Goal: Information Seeking & Learning: Learn about a topic

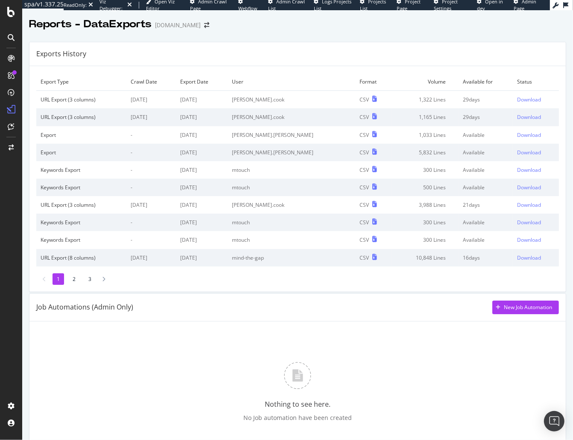
click at [390, 52] on div "Exports History" at bounding box center [297, 54] width 536 height 24
click at [518, 116] on div "Download" at bounding box center [529, 116] width 24 height 7
click at [482, 70] on div "Export Type Crawl Date Export Date User Format Volume Available for Status URL …" at bounding box center [297, 179] width 536 height 226
click at [520, 100] on div "Download" at bounding box center [529, 99] width 24 height 7
drag, startPoint x: 491, startPoint y: 95, endPoint x: 400, endPoint y: 2, distance: 130.0
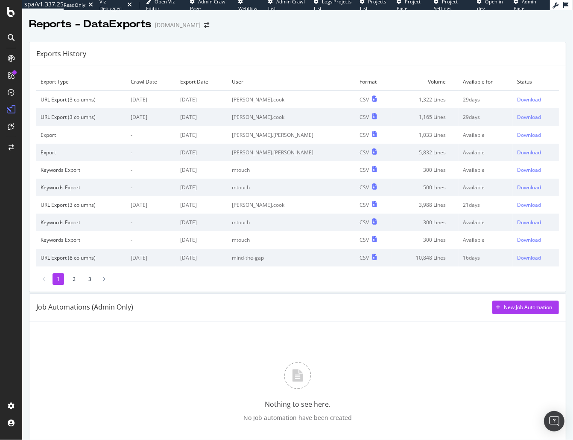
click at [491, 95] on td "29 days" at bounding box center [485, 100] width 54 height 18
click at [517, 117] on div "Download" at bounding box center [529, 116] width 24 height 7
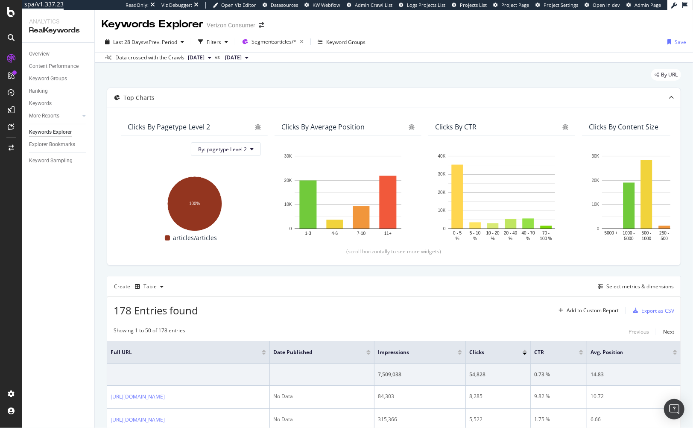
scroll to position [234, 0]
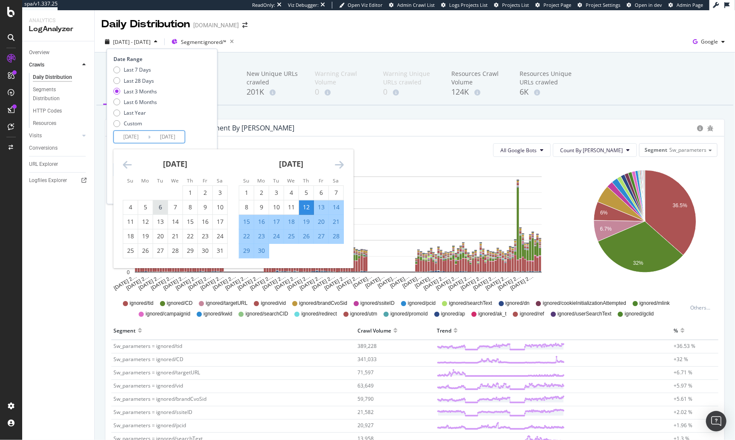
scroll to position [74, 0]
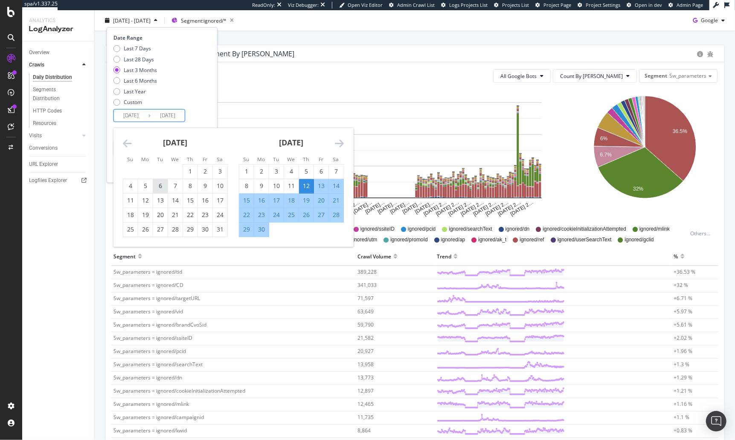
click at [162, 187] on div "6" at bounding box center [160, 186] width 15 height 9
type input "[DATE]"
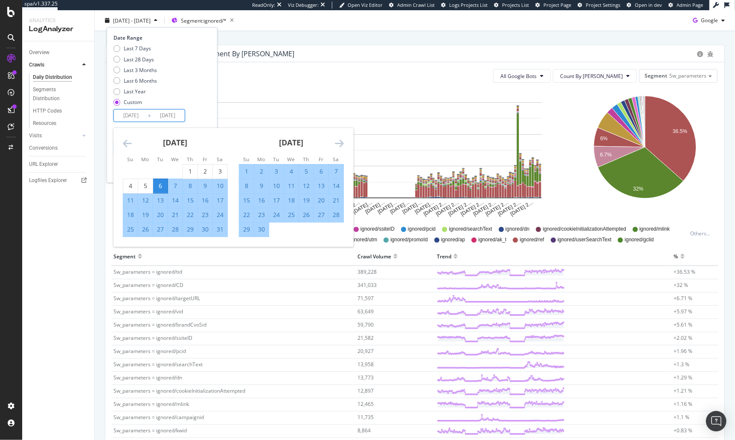
click at [161, 189] on div "6" at bounding box center [160, 186] width 15 height 9
type input "[DATE]"
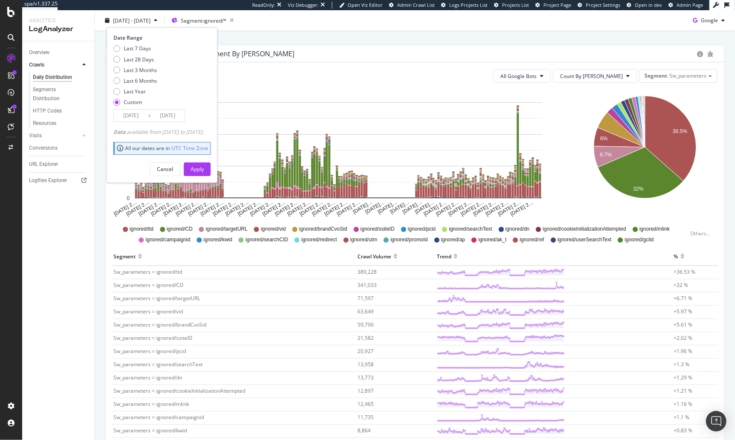
click at [138, 121] on div "[DATE] Navigate forward to interact with the calendar and select a date. Press …" at bounding box center [149, 115] width 72 height 13
click at [138, 110] on input "[DATE]" at bounding box center [131, 116] width 34 height 12
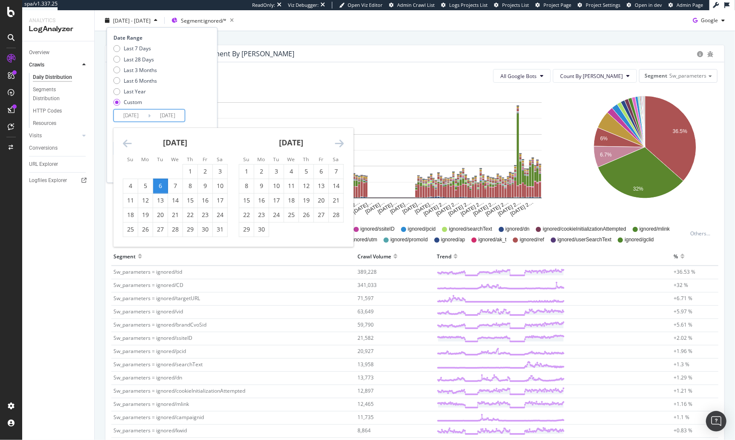
click at [131, 140] on icon "Move backward to switch to the previous month." at bounding box center [127, 143] width 9 height 10
click at [190, 188] on div "6" at bounding box center [190, 186] width 15 height 9
type input "[DATE]"
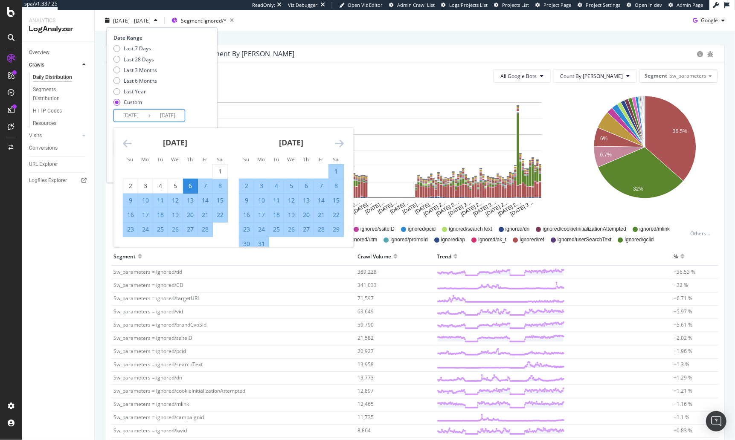
click at [209, 109] on div "Date Range Last 7 Days Last 28 Days Last 3 Months Last 6 Months Last Year Custo…" at bounding box center [160, 78] width 95 height 88
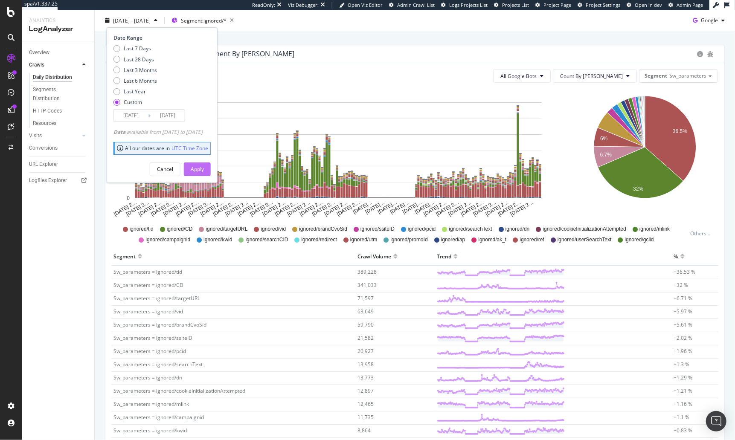
click at [208, 174] on div "Date Range Last 7 Days Last 28 Days Last 3 Months Last 6 Months Last Year Custo…" at bounding box center [162, 104] width 111 height 155
click at [204, 163] on div "Apply" at bounding box center [197, 169] width 13 height 13
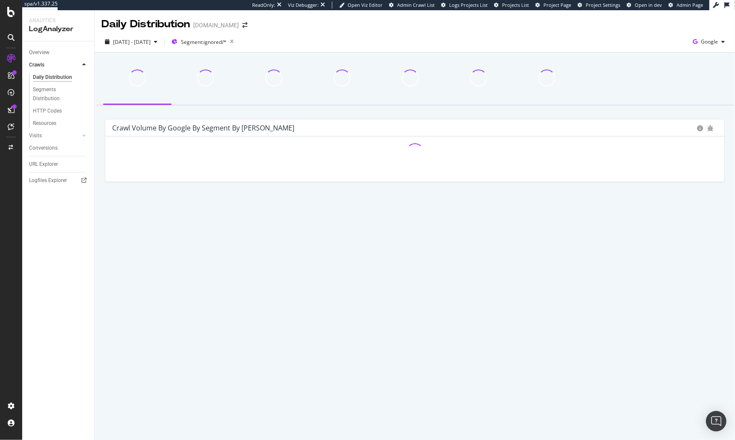
drag, startPoint x: 260, startPoint y: 111, endPoint x: 256, endPoint y: 114, distance: 5.5
click at [260, 111] on div "Crawl Volume by google by Segment by Day Hold CMD (⌘) while clicking to filter …" at bounding box center [415, 136] width 640 height 168
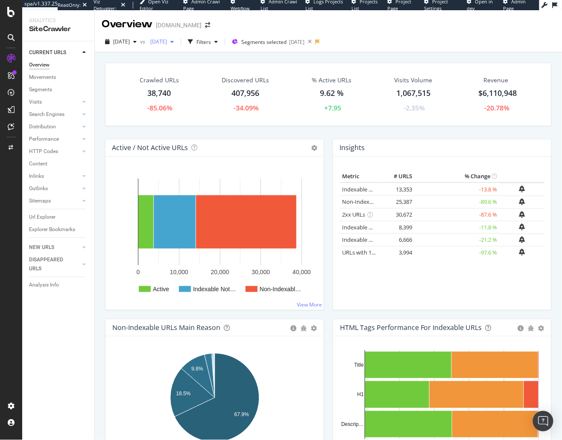
drag, startPoint x: 201, startPoint y: 41, endPoint x: 199, endPoint y: 48, distance: 7.7
click at [167, 41] on span "2025 May. 7th" at bounding box center [157, 41] width 20 height 7
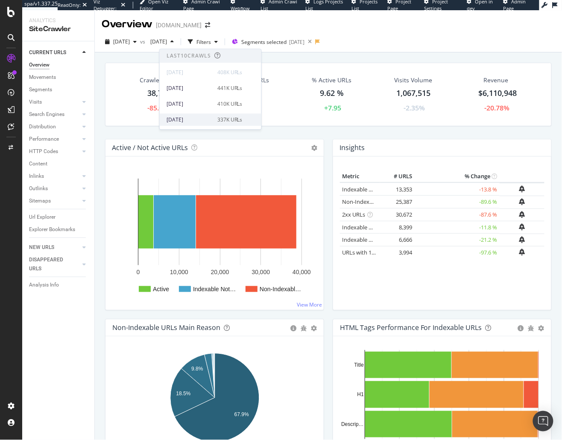
click at [201, 117] on div "2025 Aug. 20th" at bounding box center [189, 120] width 46 height 8
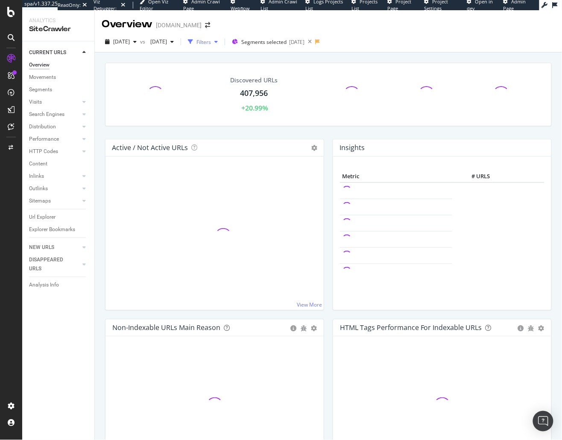
click at [211, 39] on div "Filters" at bounding box center [203, 41] width 15 height 7
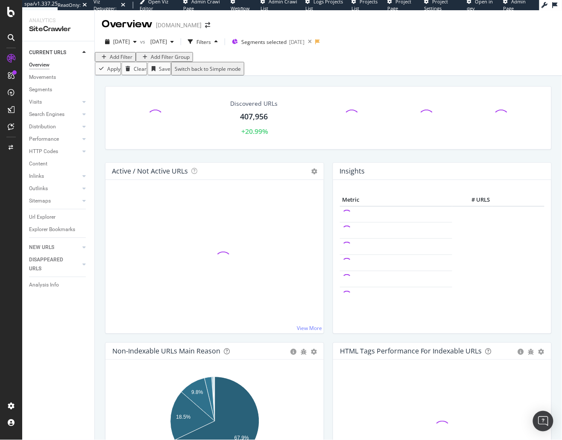
click at [127, 61] on div "Add Filter" at bounding box center [121, 56] width 23 height 7
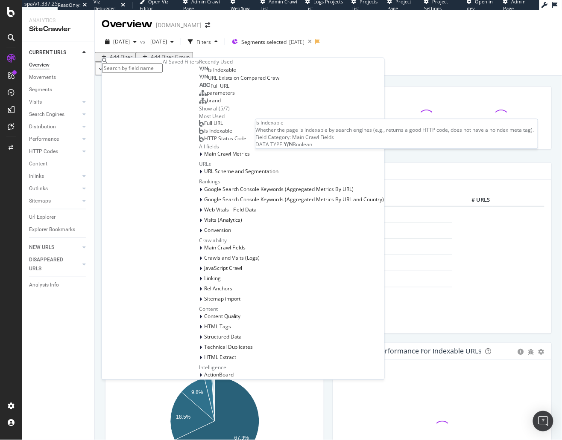
click at [208, 73] on span "Is Indexable" at bounding box center [222, 69] width 28 height 7
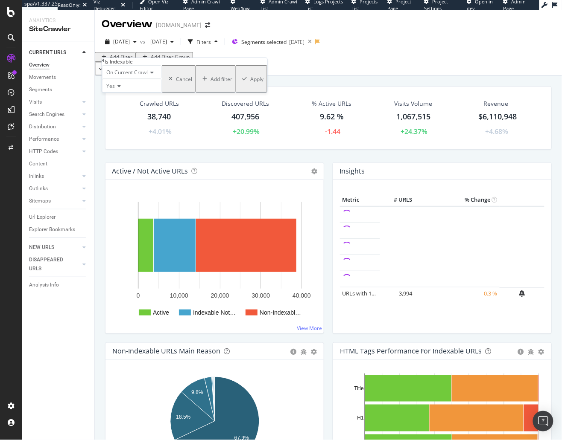
click at [118, 89] on icon at bounding box center [118, 86] width 6 height 5
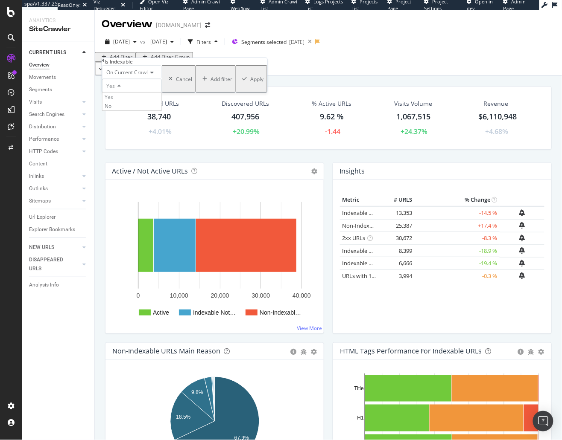
drag, startPoint x: 132, startPoint y: 127, endPoint x: 171, endPoint y: 120, distance: 39.9
click at [132, 111] on div "No" at bounding box center [131, 106] width 59 height 9
drag, startPoint x: 195, startPoint y: 117, endPoint x: 204, endPoint y: 28, distance: 90.0
click at [250, 83] on div "Apply" at bounding box center [256, 79] width 13 height 7
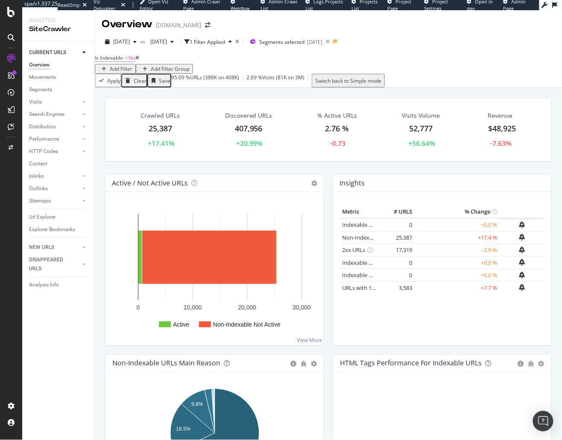
click at [69, 115] on link "Search Engines" at bounding box center [54, 114] width 51 height 9
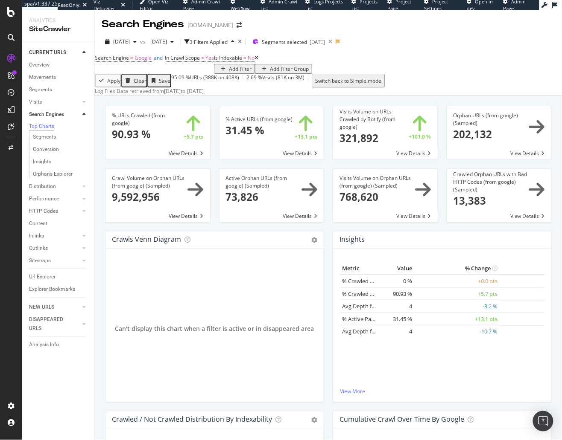
click at [102, 274] on div "Crawls Venn Diagram Chart (by Value) Table Expand Export as CSV × Close Chart s…" at bounding box center [214, 321] width 227 height 180
click at [247, 61] on span "No" at bounding box center [250, 57] width 7 height 7
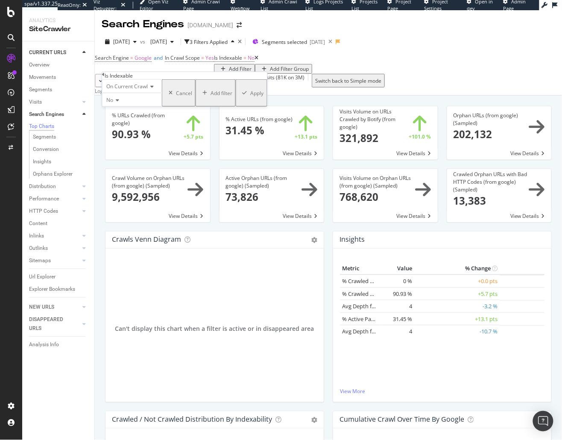
click at [122, 107] on div "No" at bounding box center [132, 100] width 60 height 14
drag, startPoint x: 129, startPoint y: 129, endPoint x: 140, endPoint y: 130, distance: 11.6
click at [129, 116] on div "Yes" at bounding box center [131, 111] width 59 height 9
drag, startPoint x: 196, startPoint y: 131, endPoint x: 86, endPoint y: 209, distance: 134.4
click at [250, 96] on div "Apply" at bounding box center [256, 92] width 13 height 7
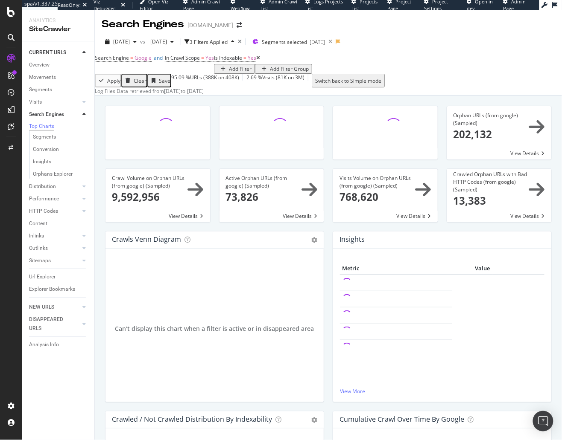
drag, startPoint x: 46, startPoint y: 278, endPoint x: 214, endPoint y: 63, distance: 273.0
click at [46, 278] on div "Url Explorer" at bounding box center [42, 277] width 26 height 9
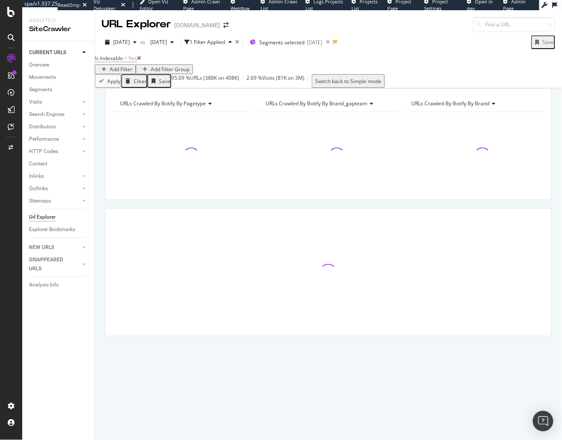
click at [254, 88] on div "URLs Crawled By Botify By pagetype Chart (by Value) Table Expand Export as CSV …" at bounding box center [328, 88] width 467 height 0
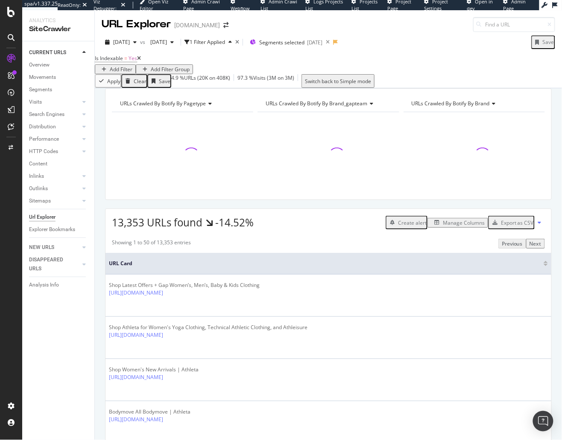
click at [457, 88] on div "URLs Crawled By Botify By pagetype Chart (by Value) Table Expand Export as CSV …" at bounding box center [328, 88] width 467 height 0
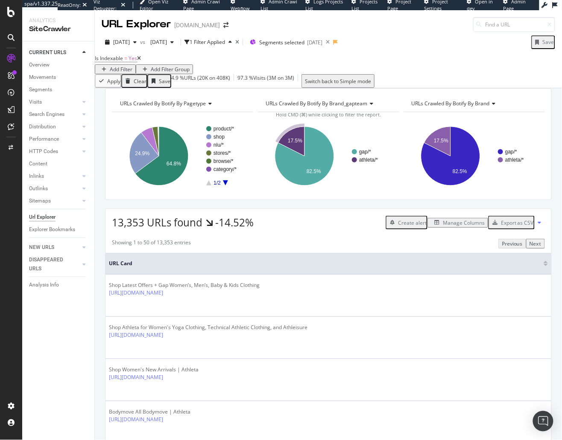
click at [225, 186] on icon "A chart." at bounding box center [225, 182] width 5 height 5
click at [209, 186] on icon "A chart." at bounding box center [208, 182] width 5 height 5
click at [230, 88] on div "URLs Crawled By Botify By pagetype Chart (by Value) Table Expand Export as CSV …" at bounding box center [328, 88] width 467 height 0
click at [289, 88] on div "URLs Crawled By Botify By pagetype Chart (by Value) Table Expand Export as CSV …" at bounding box center [328, 88] width 467 height 0
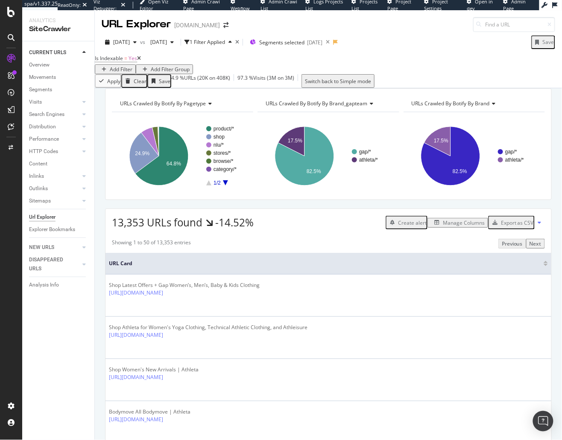
click at [190, 88] on div "URLs Crawled By Botify By pagetype Chart (by Value) Table Expand Export as CSV …" at bounding box center [328, 88] width 467 height 0
click at [132, 66] on div "Add Filter" at bounding box center [121, 69] width 23 height 7
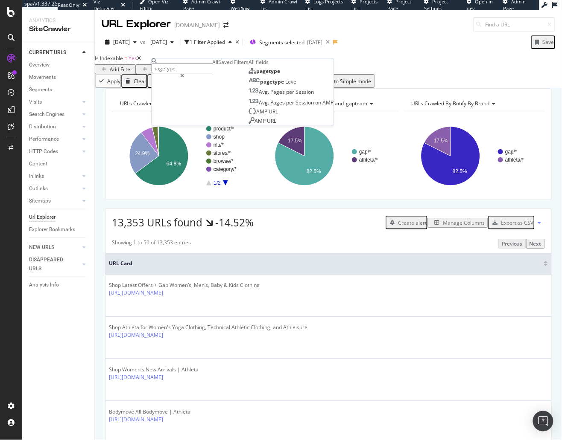
click at [210, 67] on input "pagetype" at bounding box center [181, 69] width 61 height 10
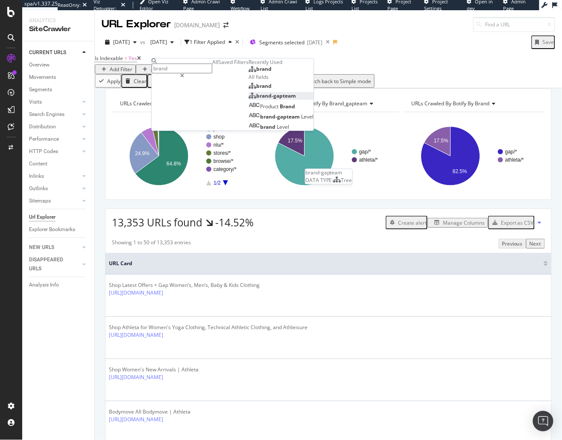
type input "brand"
drag, startPoint x: 210, startPoint y: 175, endPoint x: 209, endPoint y: 171, distance: 4.3
click at [256, 99] on span "brand-gapteam" at bounding box center [276, 95] width 40 height 7
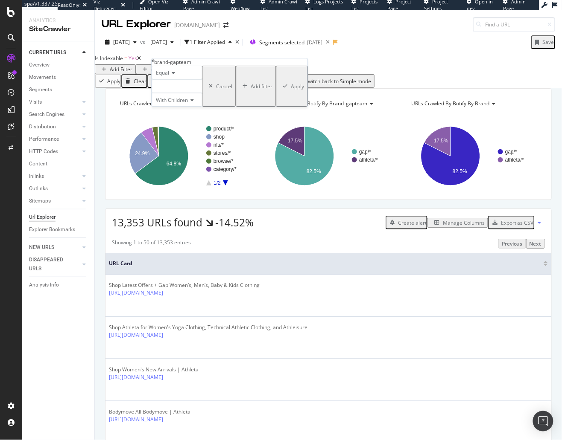
click at [200, 93] on div at bounding box center [176, 86] width 50 height 14
click at [157, 133] on icon at bounding box center [155, 130] width 3 height 5
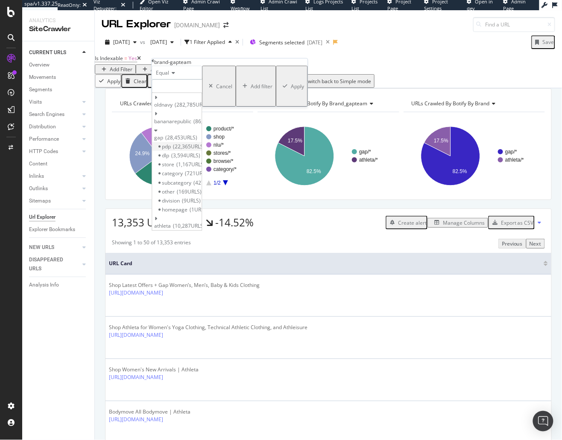
click at [201, 145] on div "pdp 22,365 URLS" at bounding box center [176, 146] width 49 height 9
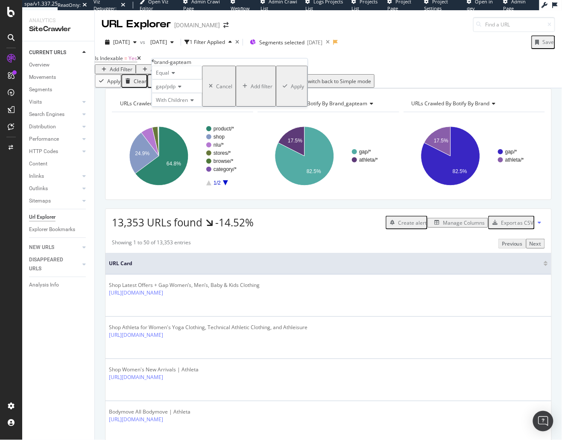
click at [291, 90] on div "Apply" at bounding box center [297, 86] width 13 height 7
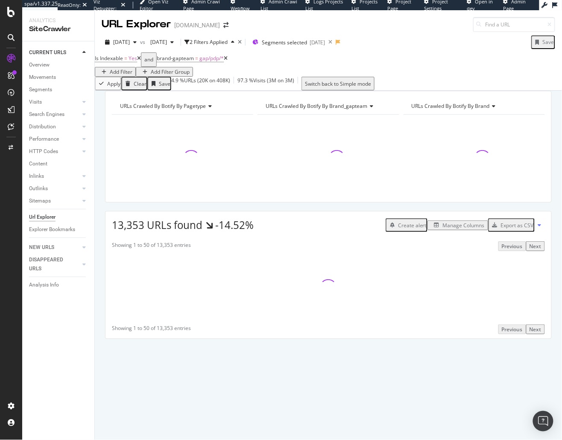
click at [227, 61] on icon at bounding box center [226, 58] width 4 height 5
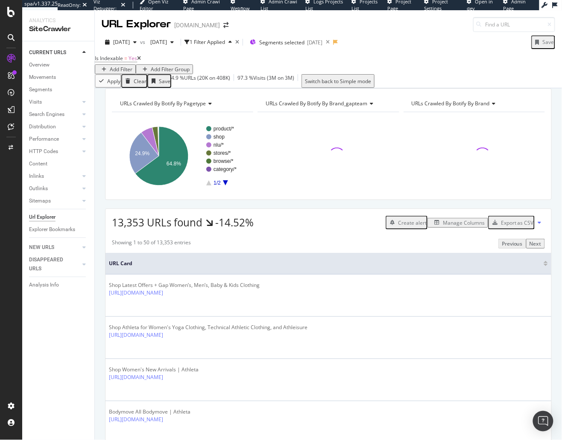
click at [189, 66] on div "Add Filter Group" at bounding box center [170, 69] width 39 height 7
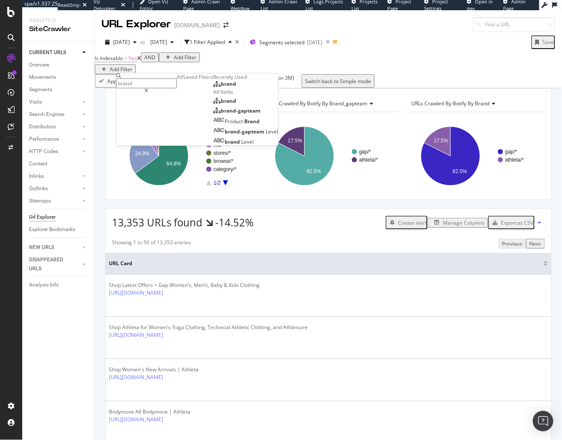
click at [221, 114] on span "brand-gapteam" at bounding box center [241, 110] width 40 height 7
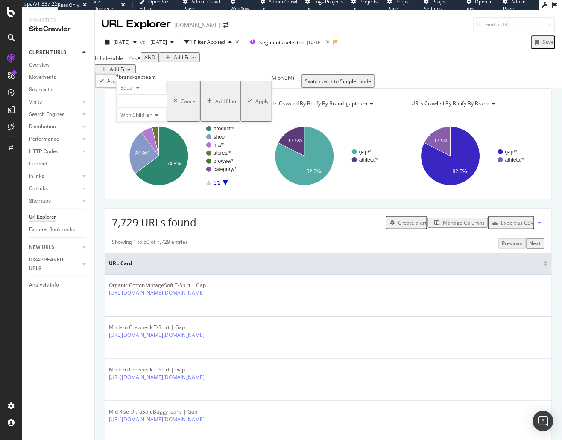
click at [166, 108] on div at bounding box center [141, 101] width 50 height 14
click at [122, 148] on icon at bounding box center [120, 145] width 3 height 5
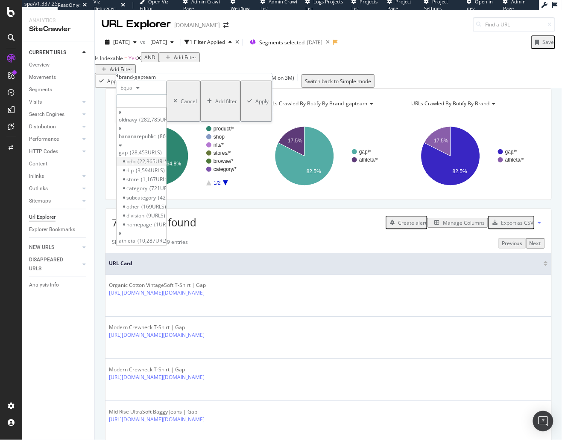
click at [166, 160] on div "pdp 22,365 URLS" at bounding box center [140, 161] width 49 height 9
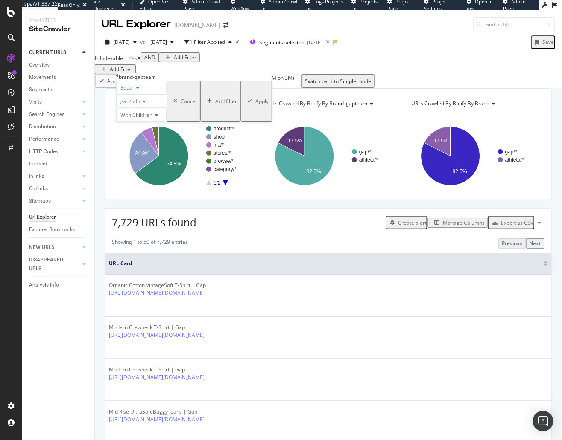
click at [247, 104] on icon "button" at bounding box center [249, 101] width 5 height 5
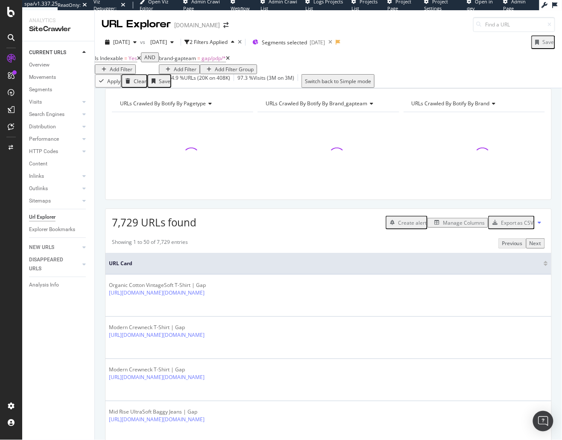
click at [196, 73] on div "Add Filter" at bounding box center [185, 69] width 23 height 7
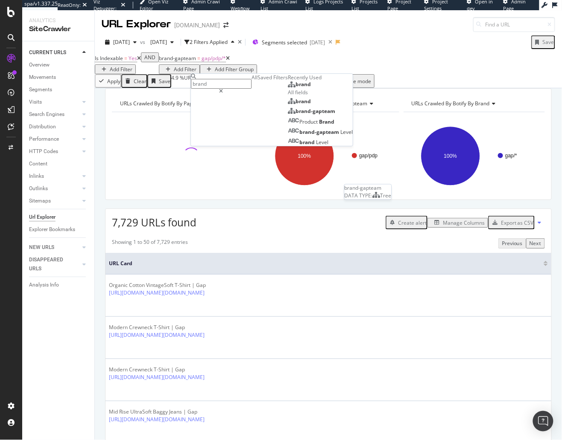
click at [295, 115] on span "brand-gapteam" at bounding box center [315, 111] width 40 height 7
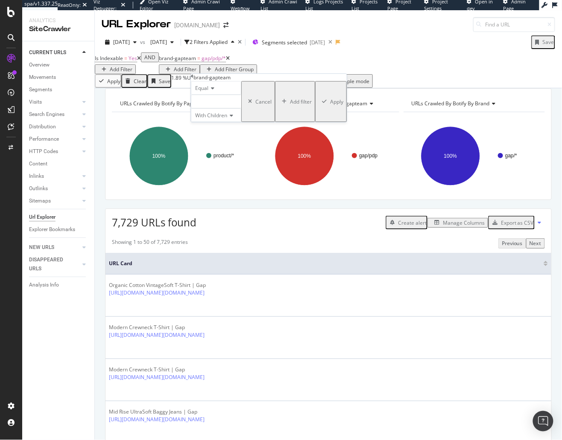
click at [239, 108] on div at bounding box center [216, 102] width 50 height 14
click at [204, 151] on div "gap 28,453 URLS Select" at bounding box center [215, 152] width 49 height 23
click at [196, 148] on icon at bounding box center [194, 145] width 3 height 5
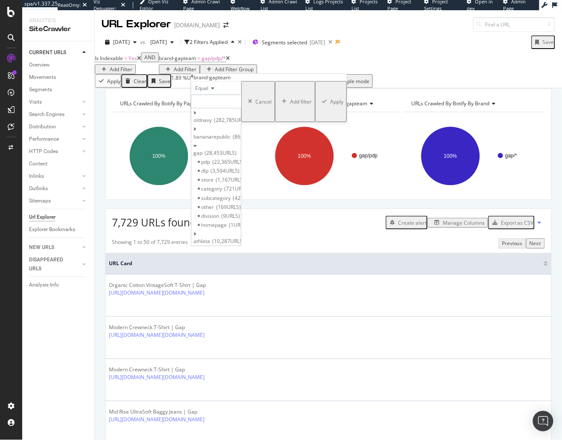
click at [241, 172] on div "dlp 3,594 URLS" at bounding box center [215, 170] width 49 height 9
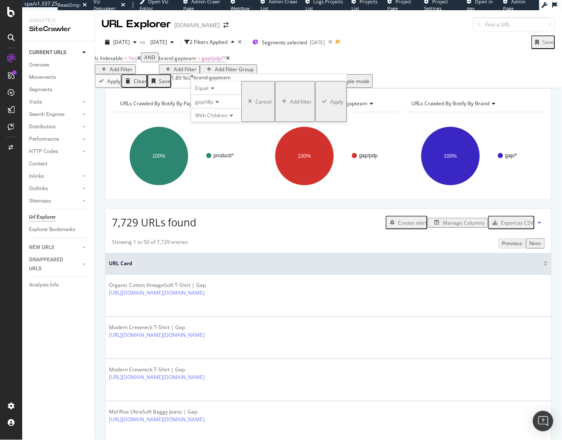
drag, startPoint x: 279, startPoint y: 149, endPoint x: 177, endPoint y: 62, distance: 134.0
click at [330, 105] on div "Apply" at bounding box center [336, 101] width 13 height 7
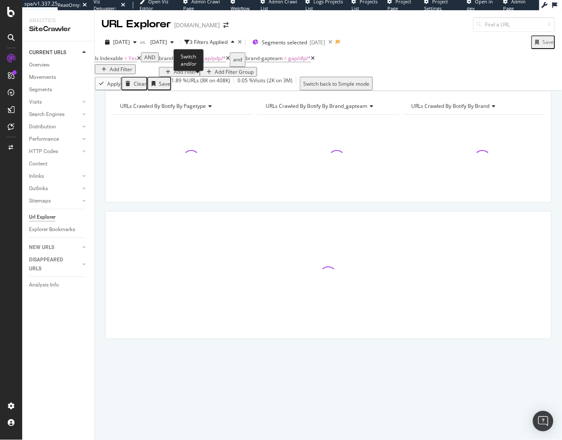
click at [233, 66] on div "and" at bounding box center [237, 60] width 9 height 12
click at [196, 76] on div "Add Filter" at bounding box center [185, 71] width 23 height 7
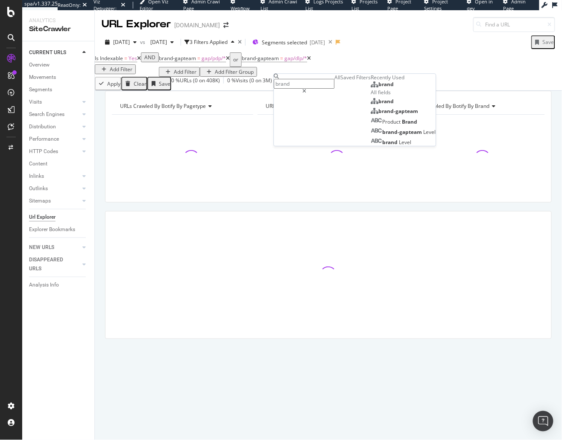
drag, startPoint x: 328, startPoint y: 186, endPoint x: 325, endPoint y: 179, distance: 7.8
click at [378, 115] on span "brand-gapteam" at bounding box center [398, 111] width 40 height 7
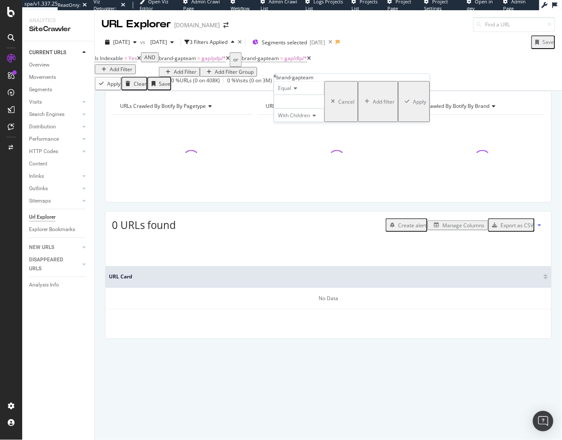
drag, startPoint x: 318, startPoint y: 114, endPoint x: 312, endPoint y: 118, distance: 7.1
click at [318, 108] on div at bounding box center [299, 102] width 50 height 14
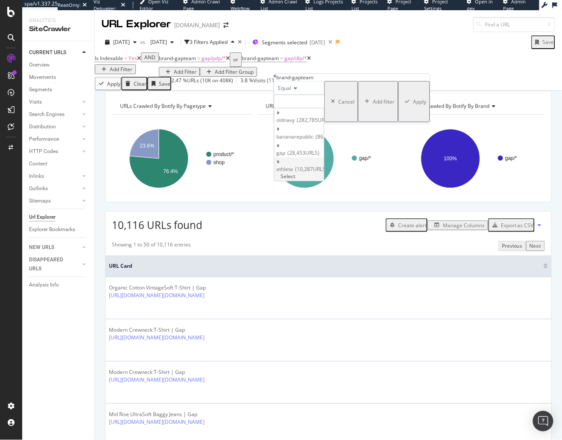
drag, startPoint x: 286, startPoint y: 160, endPoint x: 294, endPoint y: 164, distance: 9.4
click at [279, 160] on icon at bounding box center [277, 162] width 3 height 5
click at [324, 174] on div "pdp 7,424 URLS" at bounding box center [298, 178] width 49 height 9
drag, startPoint x: 361, startPoint y: 149, endPoint x: 291, endPoint y: 61, distance: 112.5
click at [402, 104] on div "button" at bounding box center [408, 101] width 12 height 5
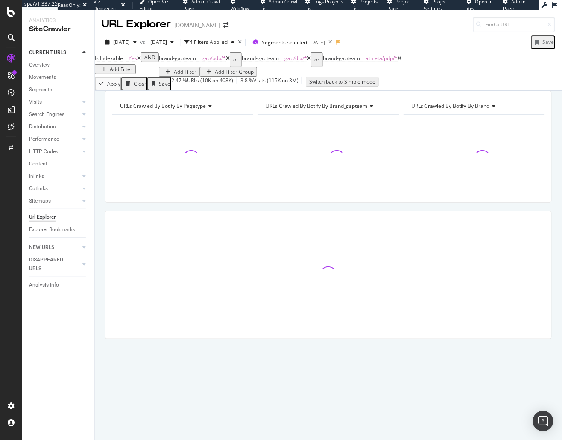
click at [196, 76] on div "Add Filter" at bounding box center [185, 71] width 23 height 7
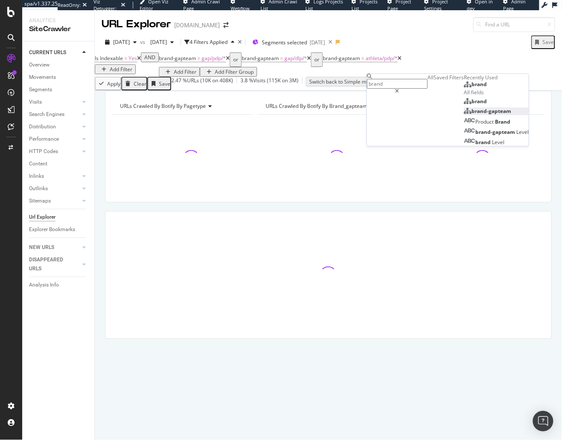
click at [471, 115] on span "brand-gapteam" at bounding box center [491, 111] width 40 height 7
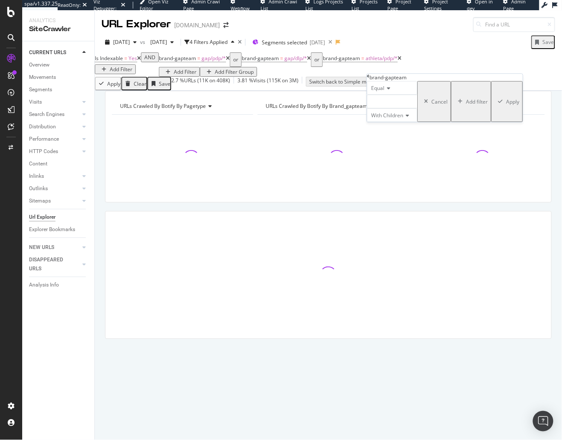
drag, startPoint x: 412, startPoint y: 114, endPoint x: 436, endPoint y: 179, distance: 69.1
click at [412, 108] on div at bounding box center [392, 102] width 50 height 14
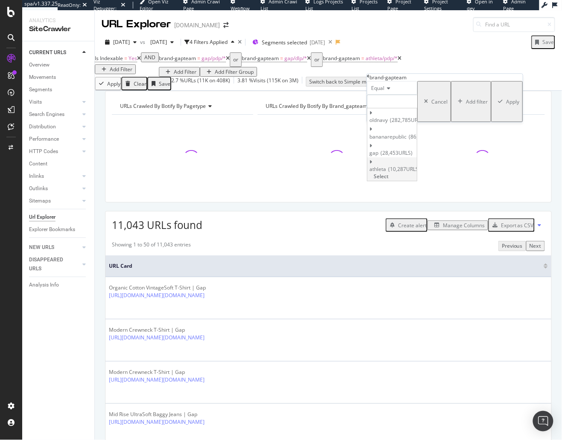
click at [372, 160] on icon at bounding box center [370, 162] width 3 height 5
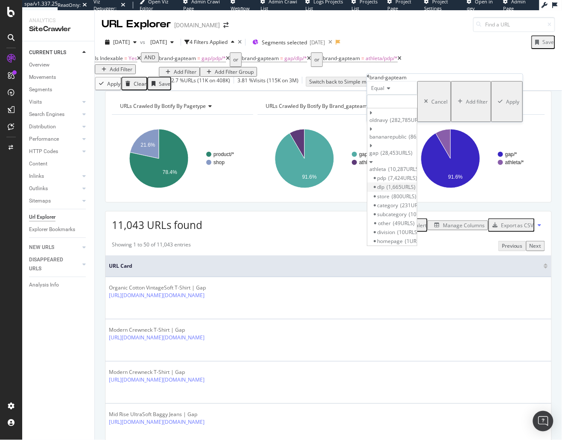
click at [416, 183] on div "dlp 1,665 URLS" at bounding box center [391, 187] width 49 height 9
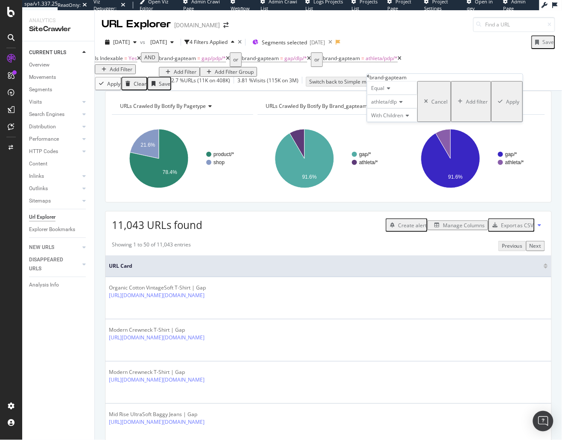
drag, startPoint x: 456, startPoint y: 151, endPoint x: 231, endPoint y: 84, distance: 234.4
click at [506, 105] on div "Apply" at bounding box center [512, 101] width 13 height 7
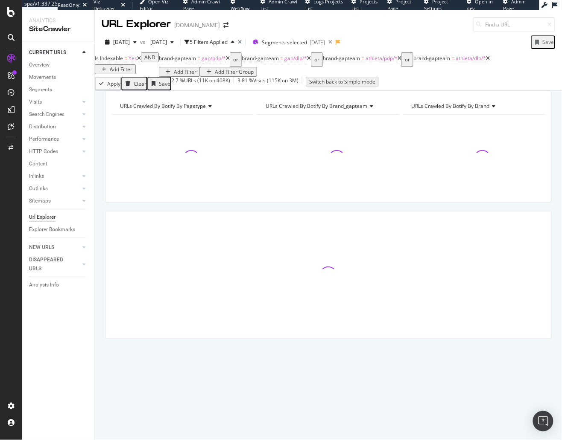
click at [246, 91] on div "URLs Crawled By Botify By pagetype Chart (by Value) Table Expand Export as CSV …" at bounding box center [328, 91] width 467 height 0
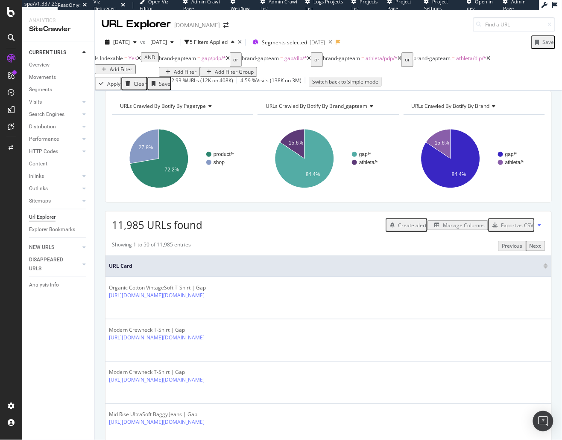
click at [448, 229] on div "Manage Columns" at bounding box center [463, 225] width 42 height 7
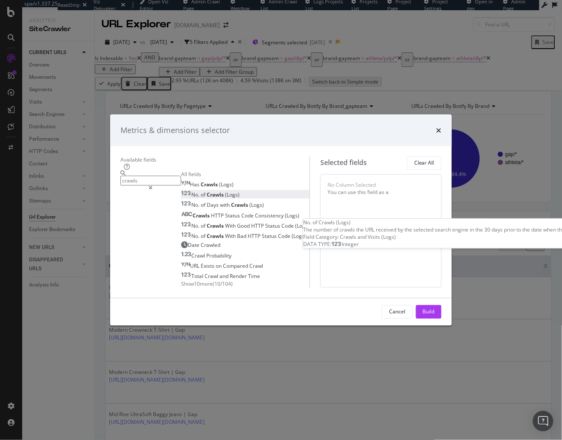
type input "crawls"
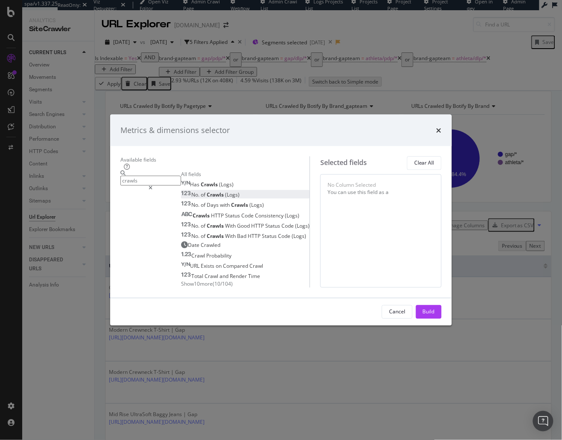
click at [189, 192] on div "No. of Crawls (Logs)" at bounding box center [210, 195] width 58 height 7
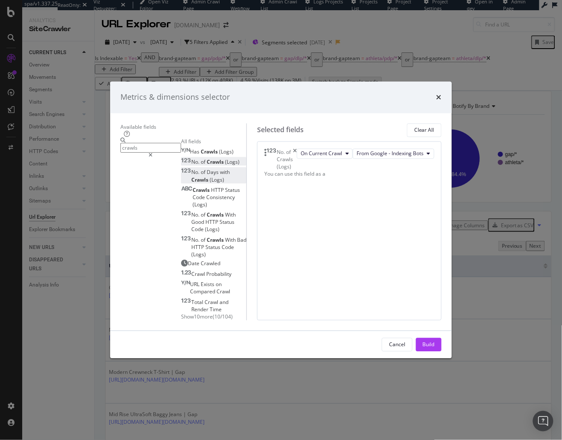
click at [210, 176] on span "(Logs)" at bounding box center [217, 179] width 15 height 7
drag, startPoint x: 442, startPoint y: 380, endPoint x: 224, endPoint y: 89, distance: 364.0
click at [441, 352] on button "Build" at bounding box center [429, 345] width 26 height 14
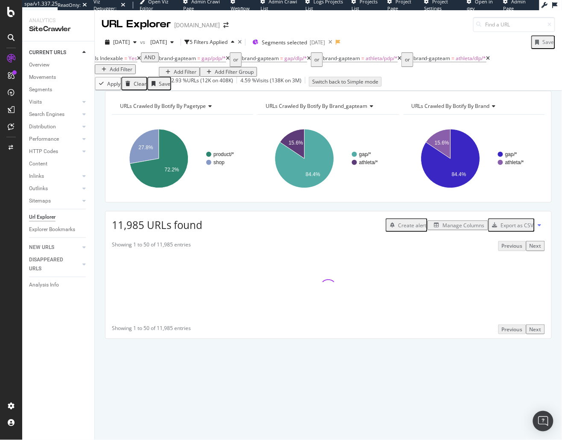
click at [306, 91] on div "URLs Crawled By Botify By pagetype Chart (by Value) Table Expand Export as CSV …" at bounding box center [328, 91] width 467 height 0
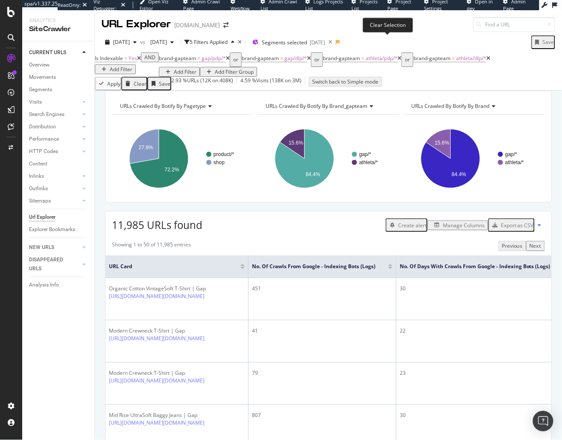
drag, startPoint x: 387, startPoint y: 41, endPoint x: 302, endPoint y: 5, distance: 92.3
click at [335, 41] on icon at bounding box center [330, 42] width 11 height 12
